Goal: Information Seeking & Learning: Learn about a topic

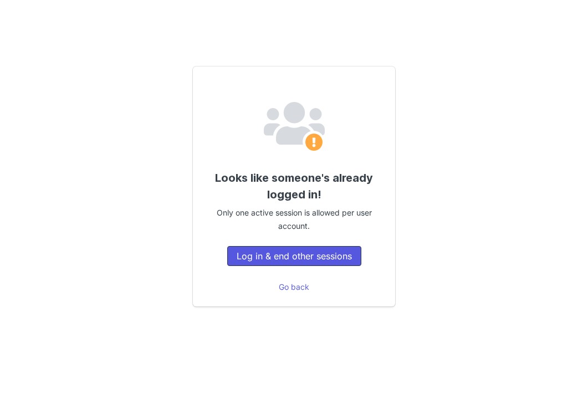
click at [347, 253] on button "Log in & end other sessions" at bounding box center [294, 256] width 134 height 20
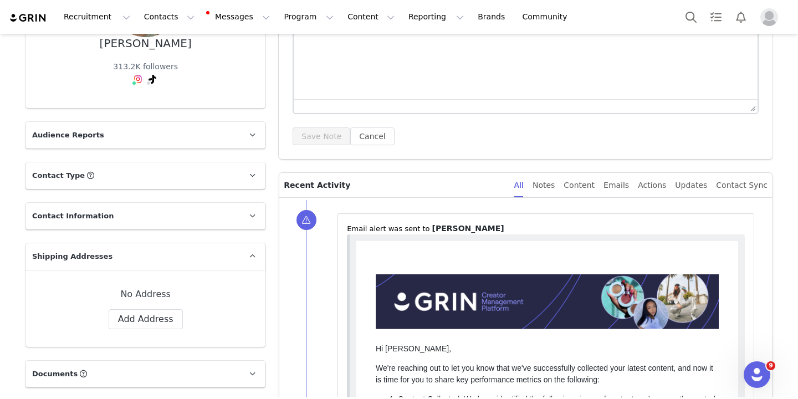
scroll to position [208, 0]
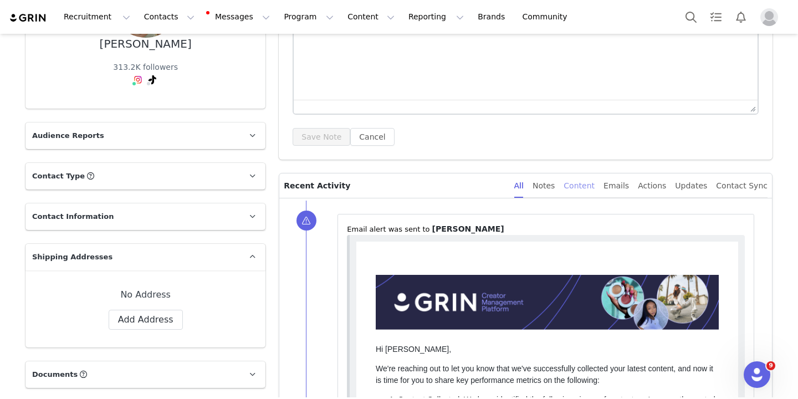
click at [581, 186] on div "Content" at bounding box center [578, 185] width 31 height 25
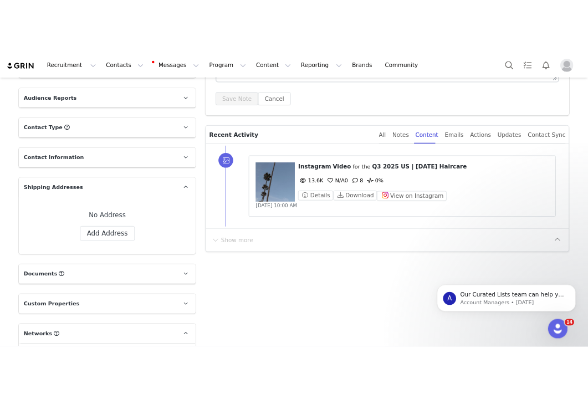
scroll to position [285, 0]
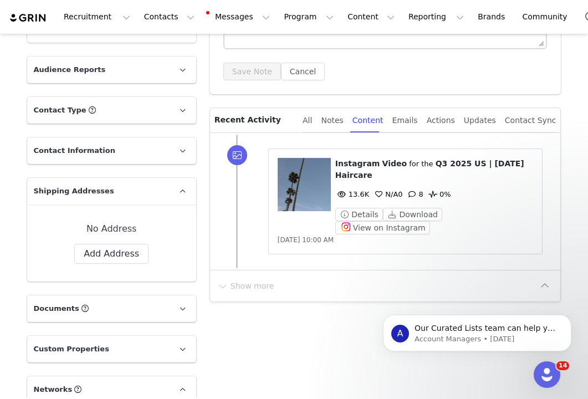
click at [307, 182] on figure at bounding box center [304, 184] width 53 height 53
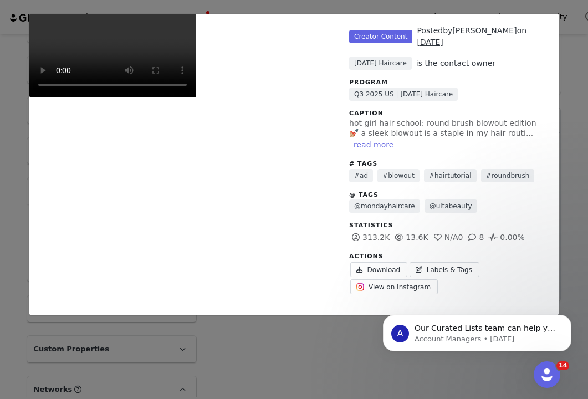
click at [196, 97] on video "Unlabeled" at bounding box center [112, 55] width 166 height 83
click at [133, 97] on video "Unlabeled" at bounding box center [112, 55] width 166 height 83
click at [196, 97] on video "Unlabeled" at bounding box center [112, 55] width 166 height 83
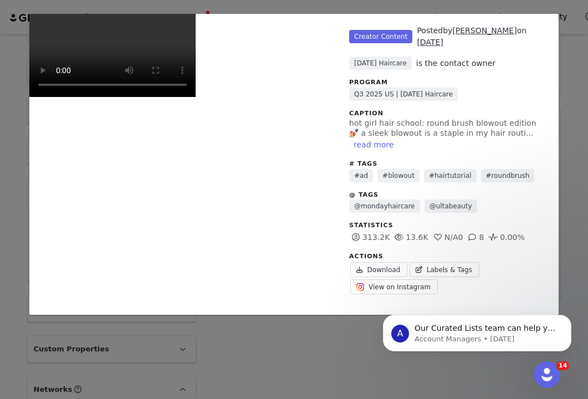
click at [196, 97] on video "Unlabeled" at bounding box center [112, 55] width 166 height 83
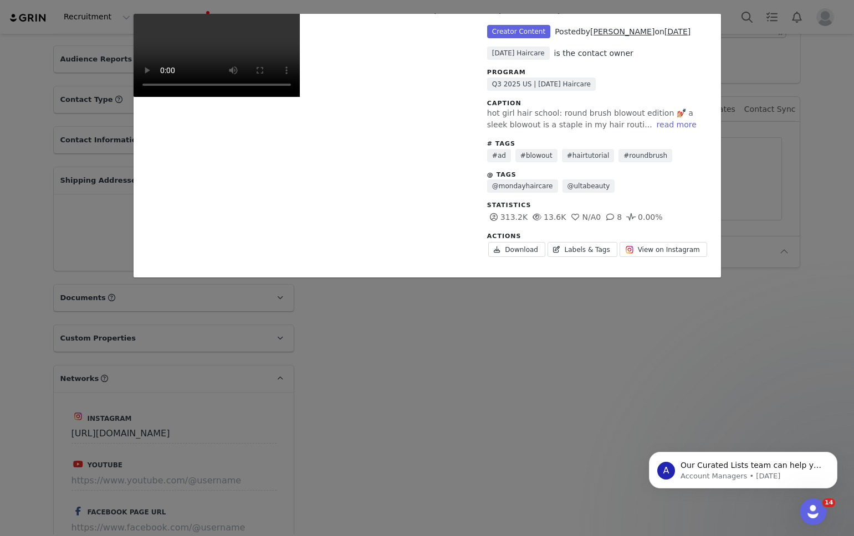
scroll to position [285, 0]
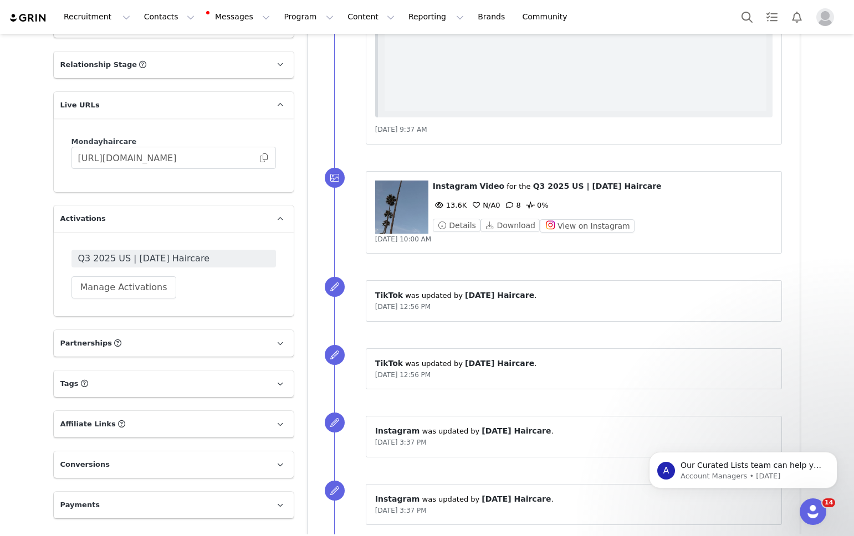
scroll to position [1174, 0]
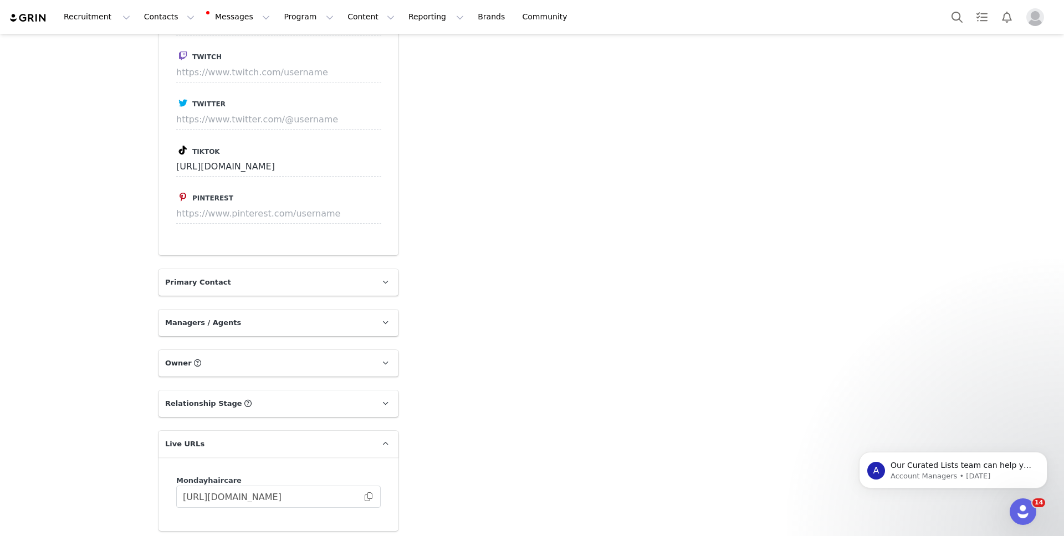
scroll to position [782, 0]
